Goal: Task Accomplishment & Management: Use online tool/utility

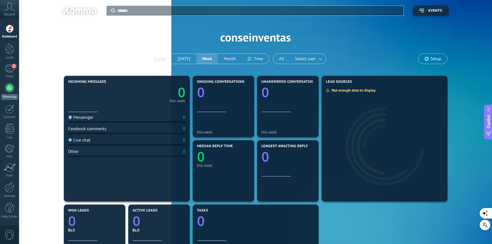
click at [10, 87] on div at bounding box center [9, 87] width 9 height 9
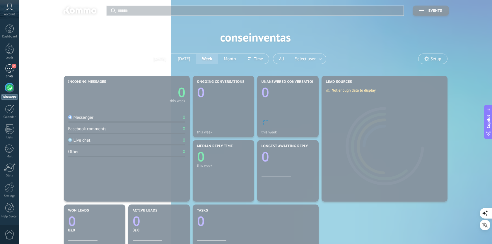
click at [10, 70] on div "2" at bounding box center [9, 68] width 9 height 9
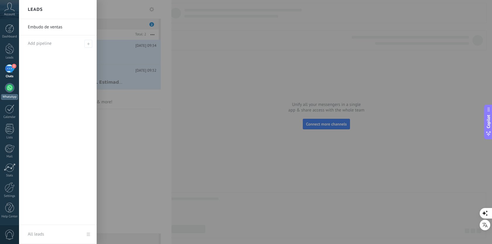
click at [8, 90] on div at bounding box center [9, 87] width 9 height 9
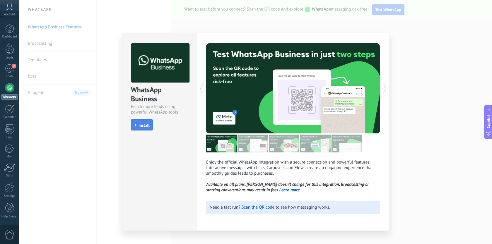
click at [142, 125] on span "Install" at bounding box center [144, 125] width 11 height 4
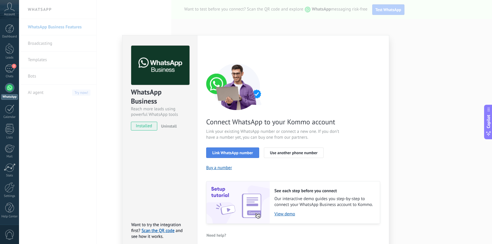
click at [238, 153] on span "Link WhatsApp number" at bounding box center [233, 153] width 41 height 4
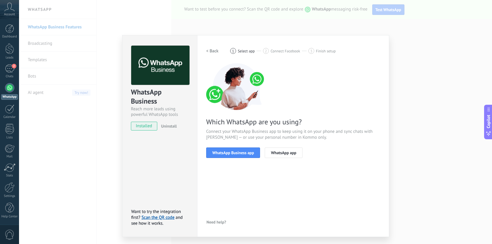
click at [238, 153] on span "WhatsApp Business app" at bounding box center [234, 153] width 42 height 4
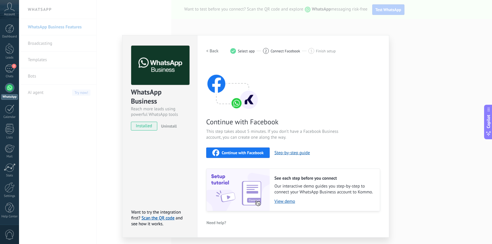
click at [238, 153] on span "Continue with Facebook" at bounding box center [243, 153] width 42 height 4
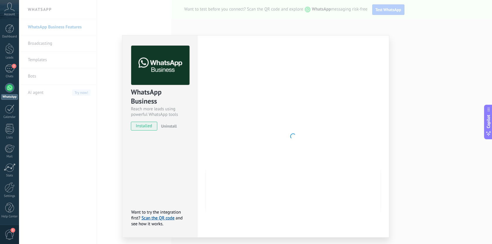
click at [273, 127] on div at bounding box center [293, 137] width 174 height 182
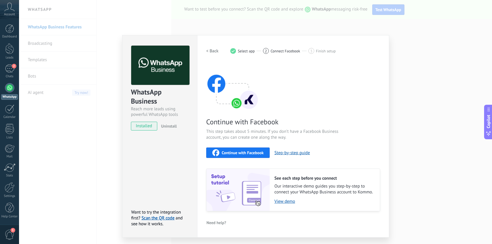
click at [244, 152] on span "Continue with Facebook" at bounding box center [243, 153] width 42 height 4
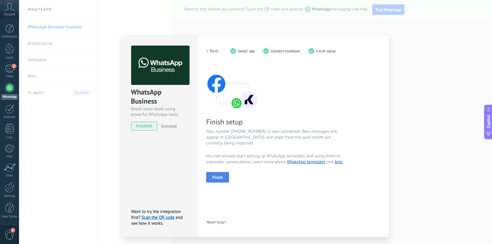
click at [223, 177] on span "Finish" at bounding box center [218, 178] width 11 height 4
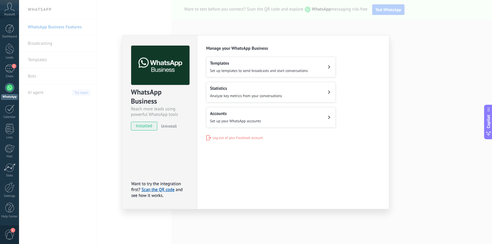
click at [250, 171] on div "Settings Authorization This tab logs the users who have granted integration acc…" at bounding box center [293, 122] width 192 height 174
click at [427, 164] on div "WhatsApp Business Reach more leads using powerful WhatsApp tools installed Unin…" at bounding box center [255, 122] width 473 height 244
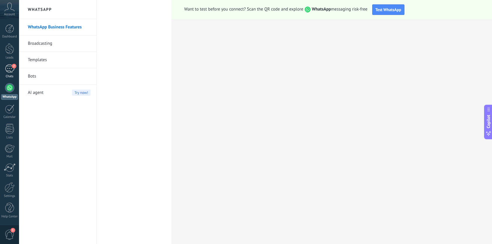
click at [12, 71] on div "2" at bounding box center [9, 68] width 9 height 9
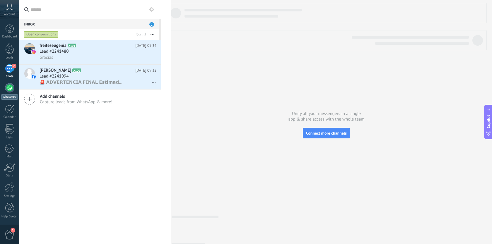
click at [8, 90] on div at bounding box center [9, 87] width 9 height 9
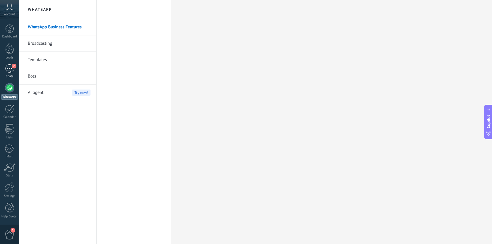
click at [11, 67] on div "2" at bounding box center [9, 68] width 9 height 9
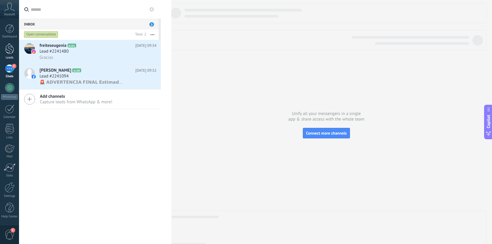
click at [9, 52] on div at bounding box center [9, 48] width 9 height 11
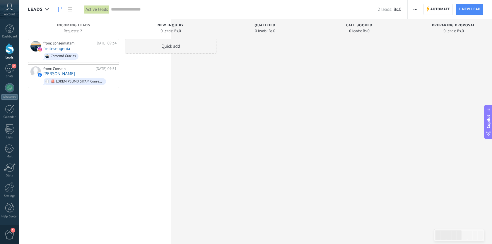
click at [10, 64] on div "Dashboard Leads 2 Chats WhatsApp Customers" at bounding box center [9, 124] width 19 height 201
click at [10, 69] on div "2" at bounding box center [9, 68] width 9 height 9
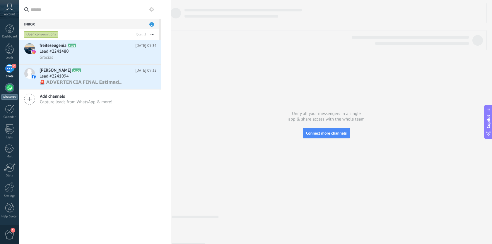
click at [9, 93] on link "WhatsApp" at bounding box center [9, 91] width 19 height 17
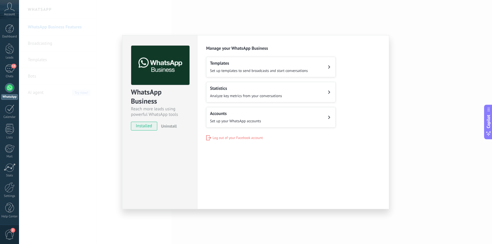
click at [405, 58] on div "WhatsApp Business Reach more leads using powerful WhatsApp tools installed Unin…" at bounding box center [255, 122] width 473 height 244
click at [104, 148] on div "WhatsApp Business Reach more leads using powerful WhatsApp tools installed Unin…" at bounding box center [255, 122] width 473 height 244
